Goal: Communication & Community: Share content

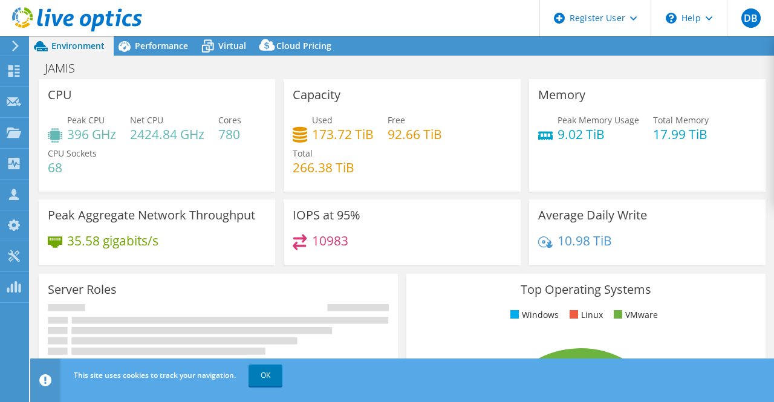
select select "USEast"
select select "USD"
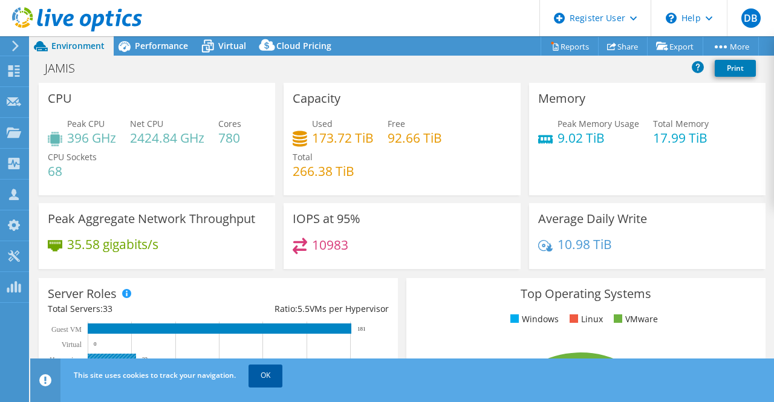
click at [270, 378] on link "OK" at bounding box center [265, 376] width 34 height 22
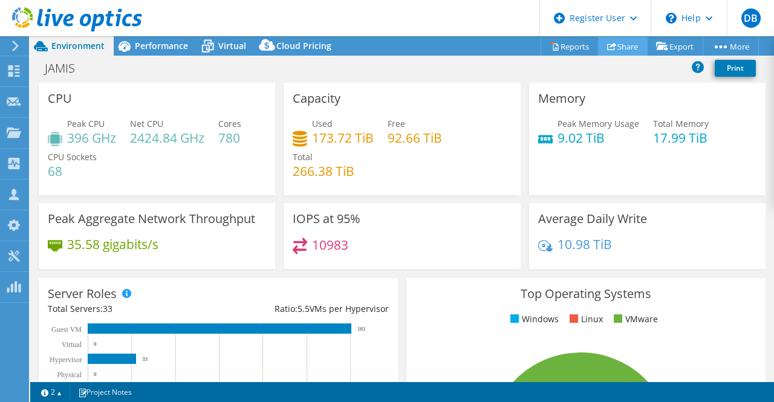
click at [629, 47] on link "Share" at bounding box center [623, 46] width 50 height 19
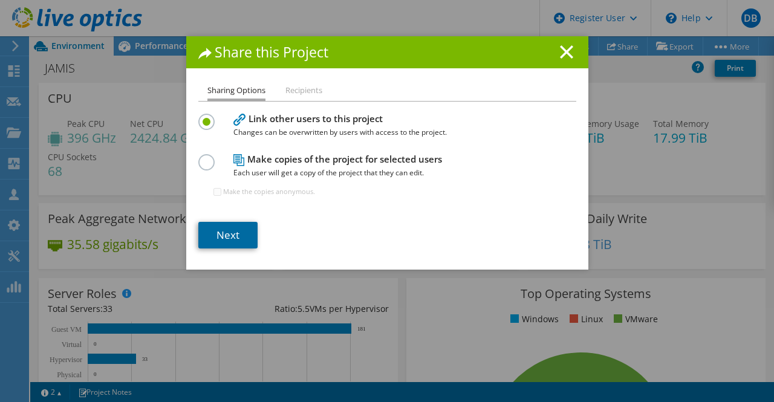
click at [226, 244] on link "Next" at bounding box center [227, 235] width 59 height 27
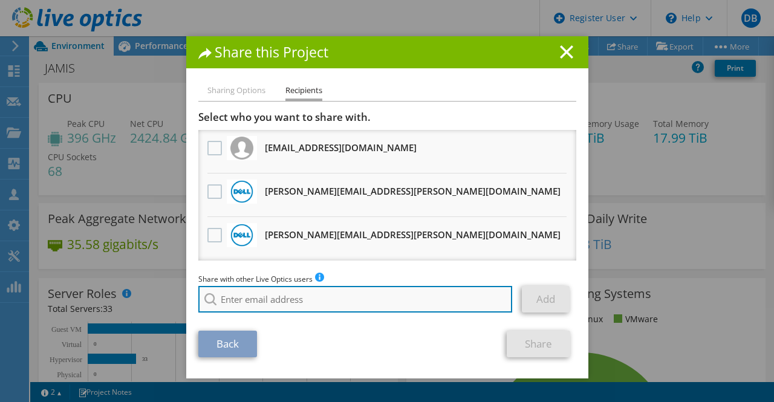
click at [279, 308] on input "search" at bounding box center [355, 299] width 314 height 27
click at [334, 310] on input "search" at bounding box center [355, 299] width 314 height 27
paste input "[PERSON_NAME][EMAIL_ADDRESS][PERSON_NAME][DOMAIN_NAME]"
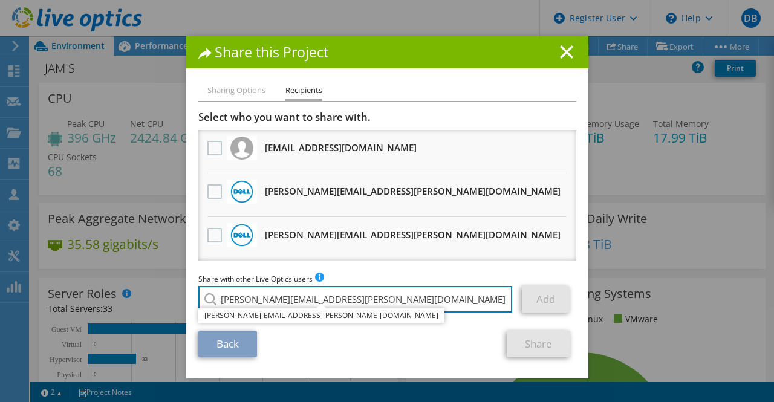
type input "[PERSON_NAME][EMAIL_ADDRESS][PERSON_NAME][DOMAIN_NAME]"
click at [287, 316] on li "[PERSON_NAME][EMAIL_ADDRESS][PERSON_NAME][DOMAIN_NAME]" at bounding box center [321, 315] width 246 height 15
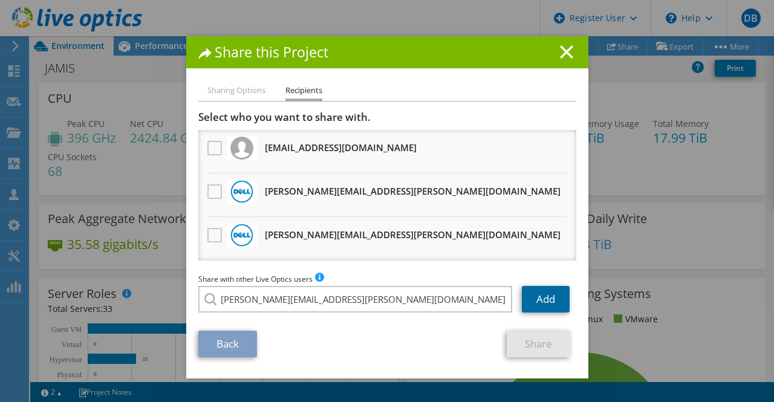
click at [550, 313] on link "Add" at bounding box center [546, 299] width 48 height 27
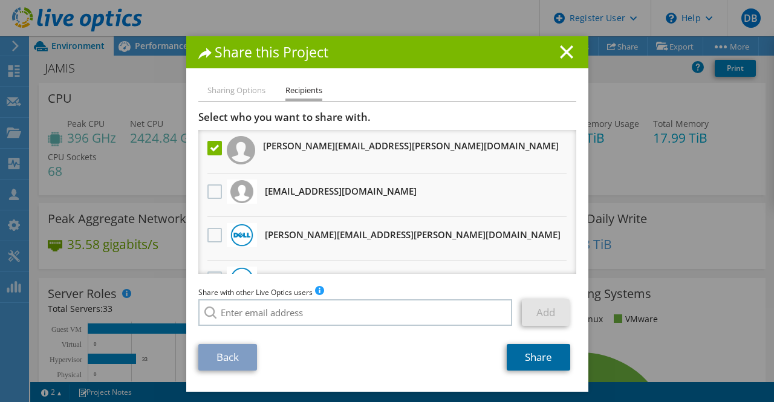
click at [535, 365] on link "Share" at bounding box center [538, 357] width 63 height 27
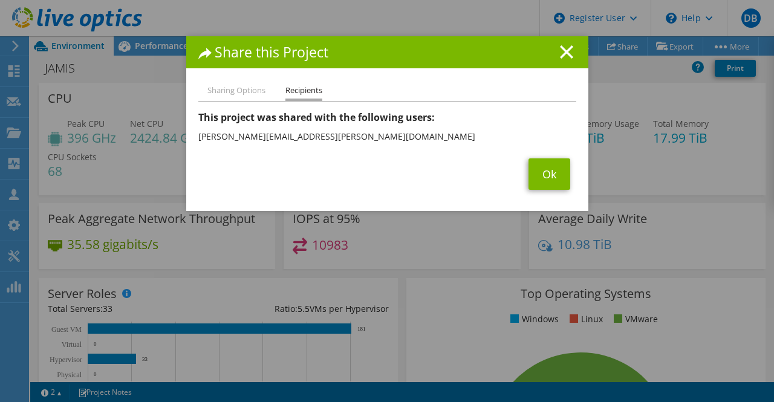
click at [557, 60] on div "Share this Project" at bounding box center [387, 52] width 402 height 32
click at [561, 47] on icon at bounding box center [566, 51] width 13 height 13
